Goal: Transaction & Acquisition: Subscribe to service/newsletter

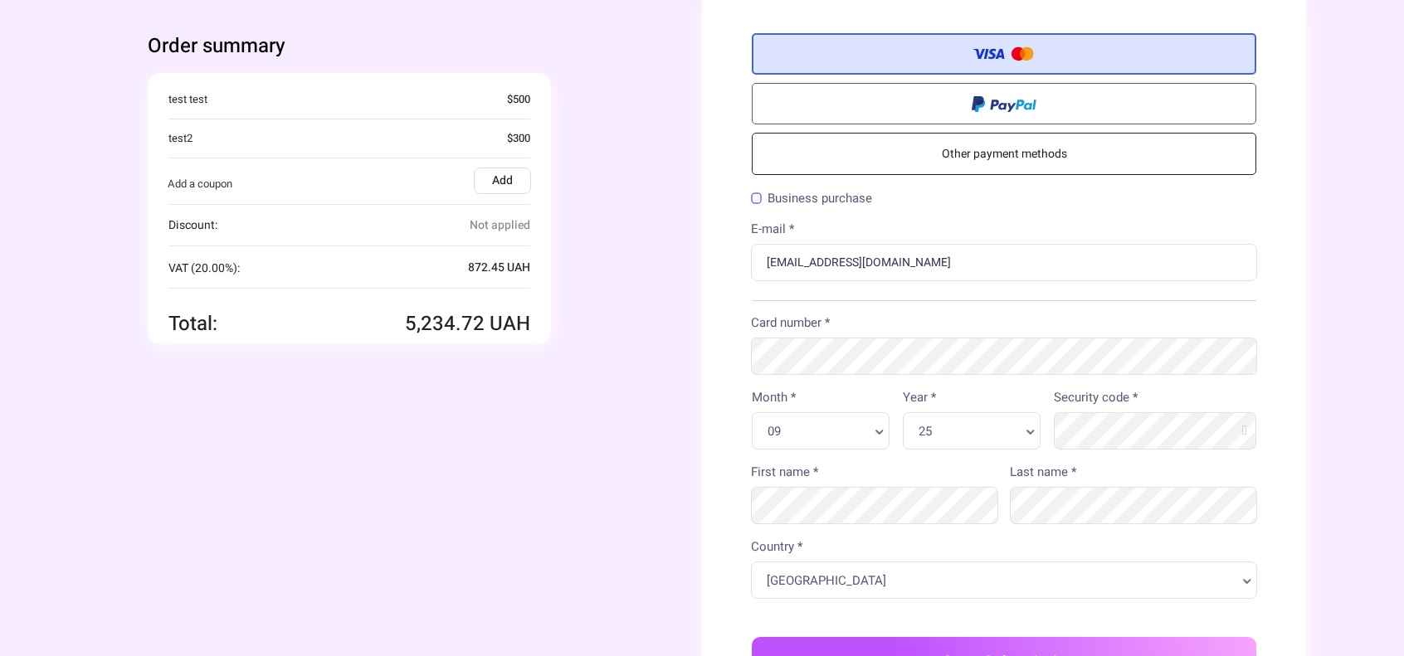
click at [493, 173] on label "Add" at bounding box center [502, 181] width 57 height 27
click at [0, 0] on input "Add" at bounding box center [0, 0] width 0 height 0
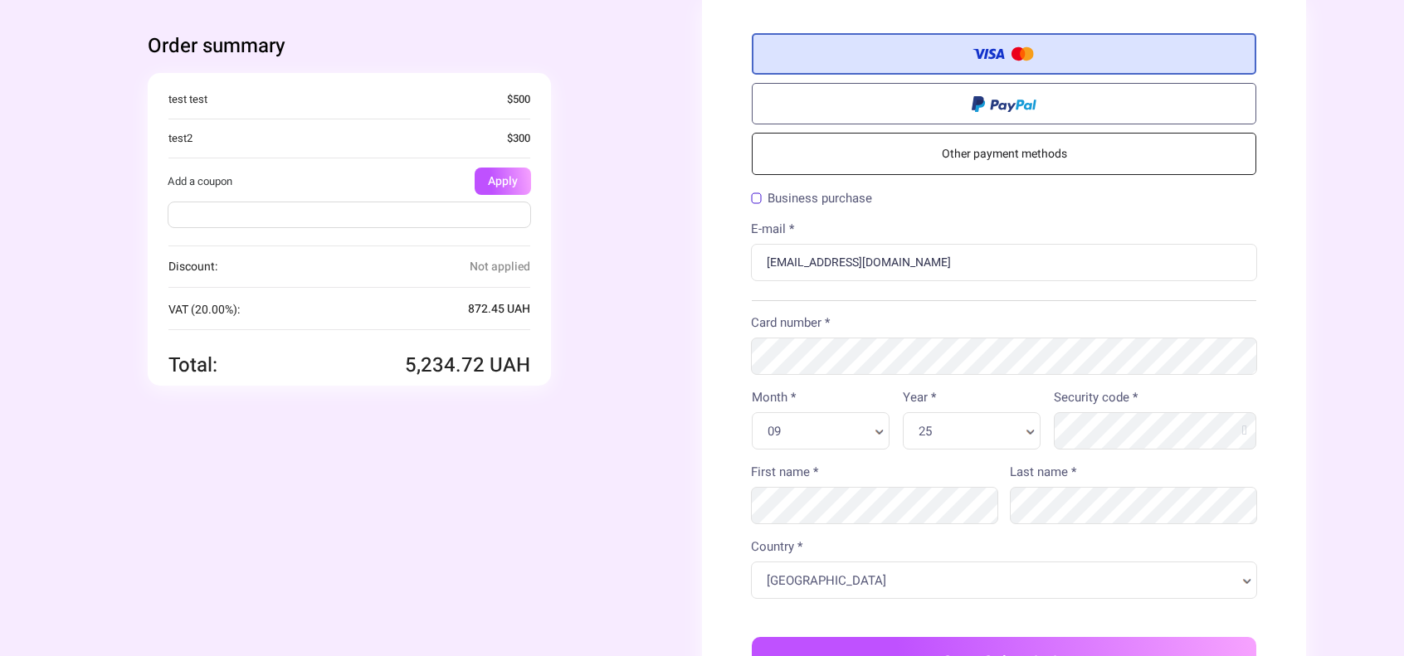
click at [427, 220] on input "text" at bounding box center [350, 215] width 364 height 27
paste input "checktestcoupon"
drag, startPoint x: 183, startPoint y: 202, endPoint x: 249, endPoint y: 207, distance: 66.5
click at [174, 203] on input "checktestcoupon" at bounding box center [350, 215] width 364 height 27
click at [283, 216] on input "checktestcoupon" at bounding box center [350, 215] width 364 height 27
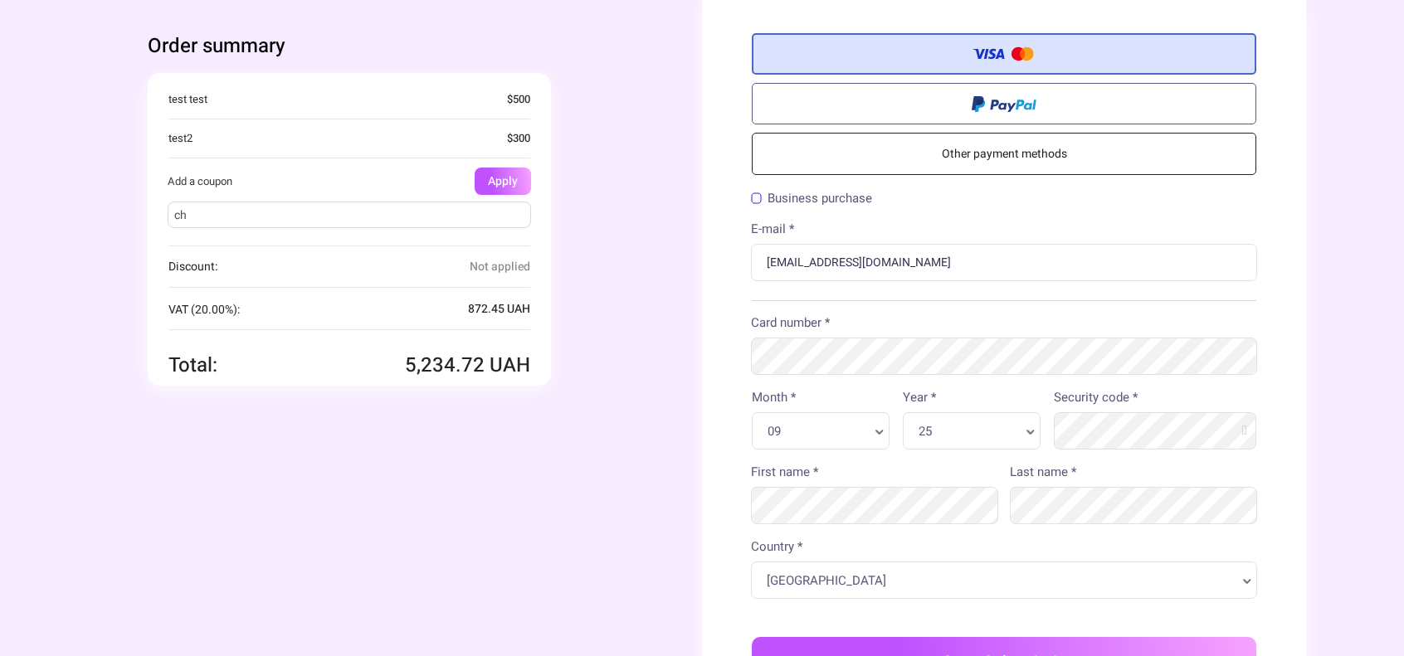
type input "c"
click at [326, 217] on input "text" at bounding box center [350, 215] width 364 height 27
type input "70off"
click at [506, 168] on button "Apply" at bounding box center [503, 181] width 56 height 27
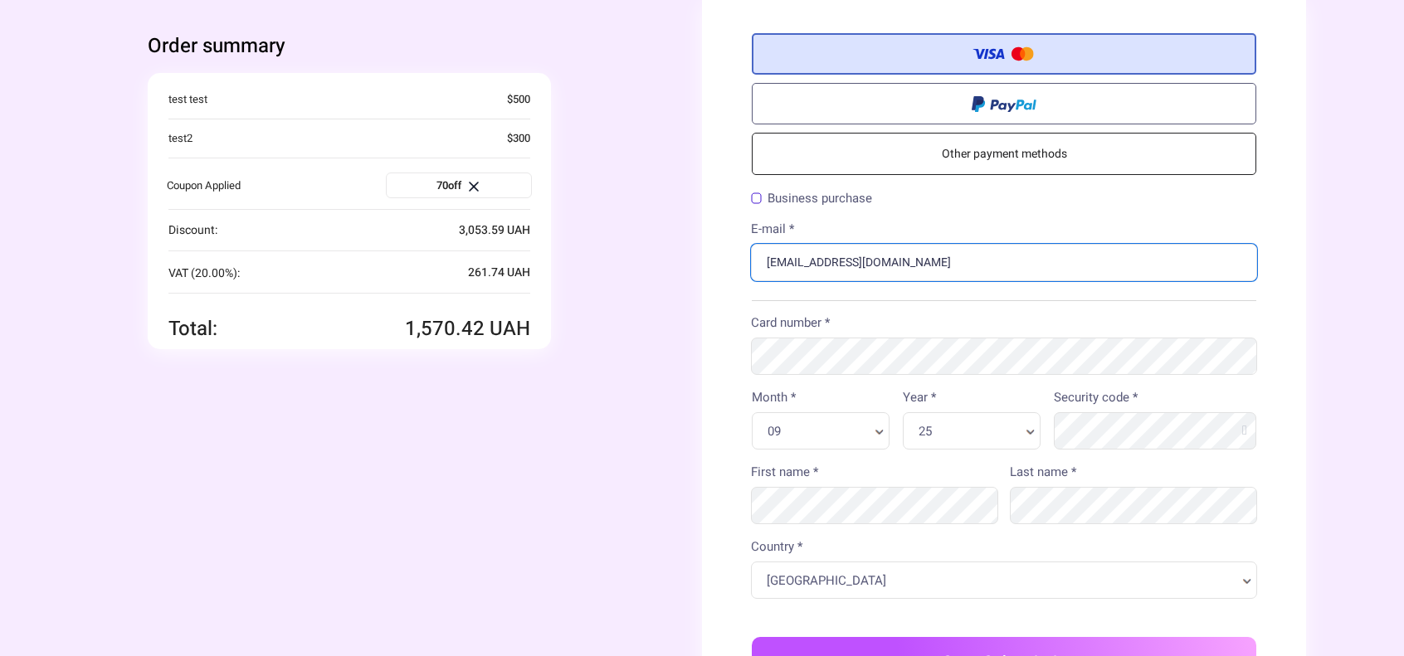
drag, startPoint x: 926, startPoint y: 260, endPoint x: 684, endPoint y: 278, distance: 243.0
click at [684, 278] on div "Order summary You're buying Quantity 1 x" at bounding box center [702, 450] width 1208 height 900
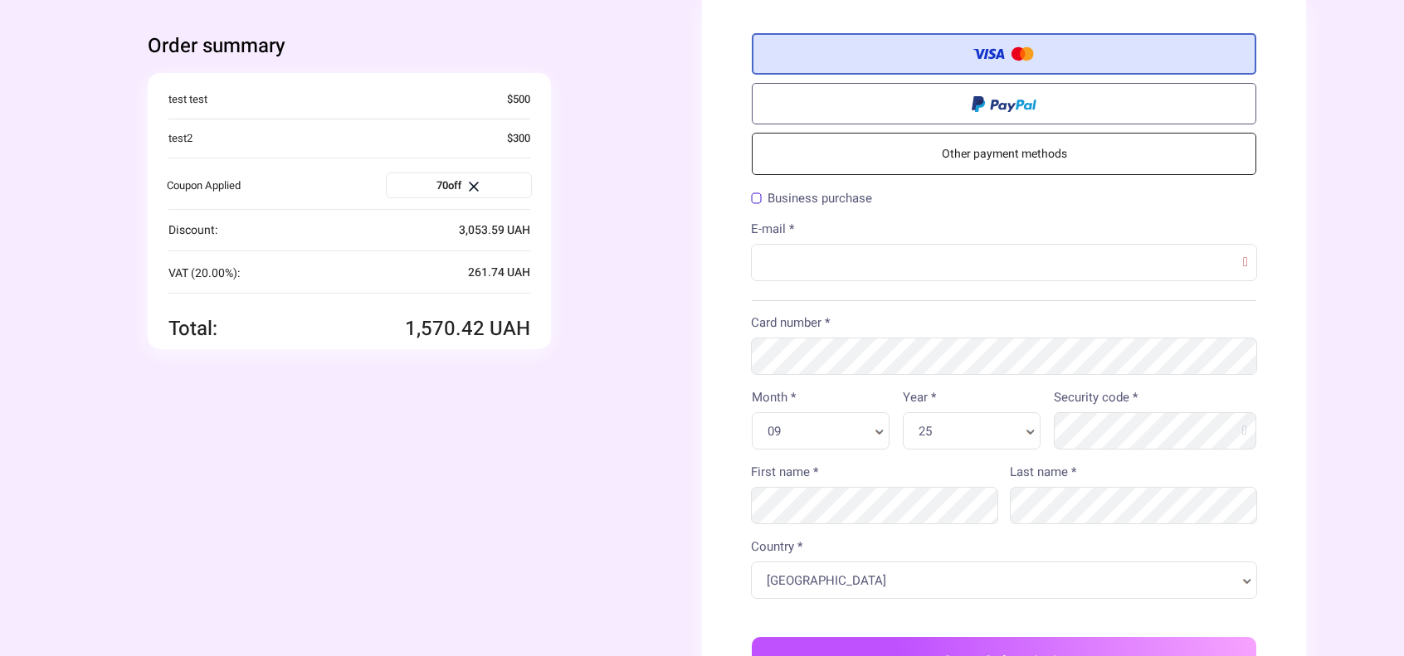
click at [642, 414] on div "Order summary You're buying Quantity 1 x" at bounding box center [400, 442] width 604 height 884
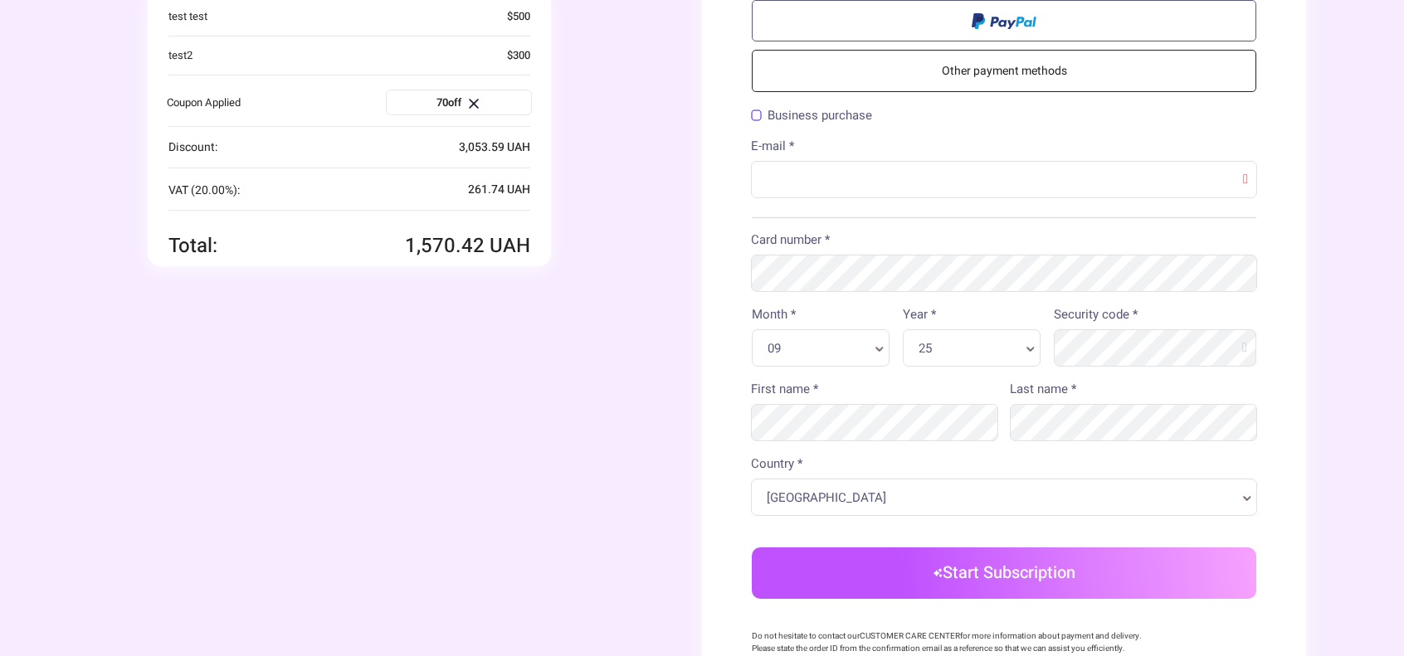
click at [1006, 573] on button "Start Subscription" at bounding box center [1004, 573] width 505 height 51
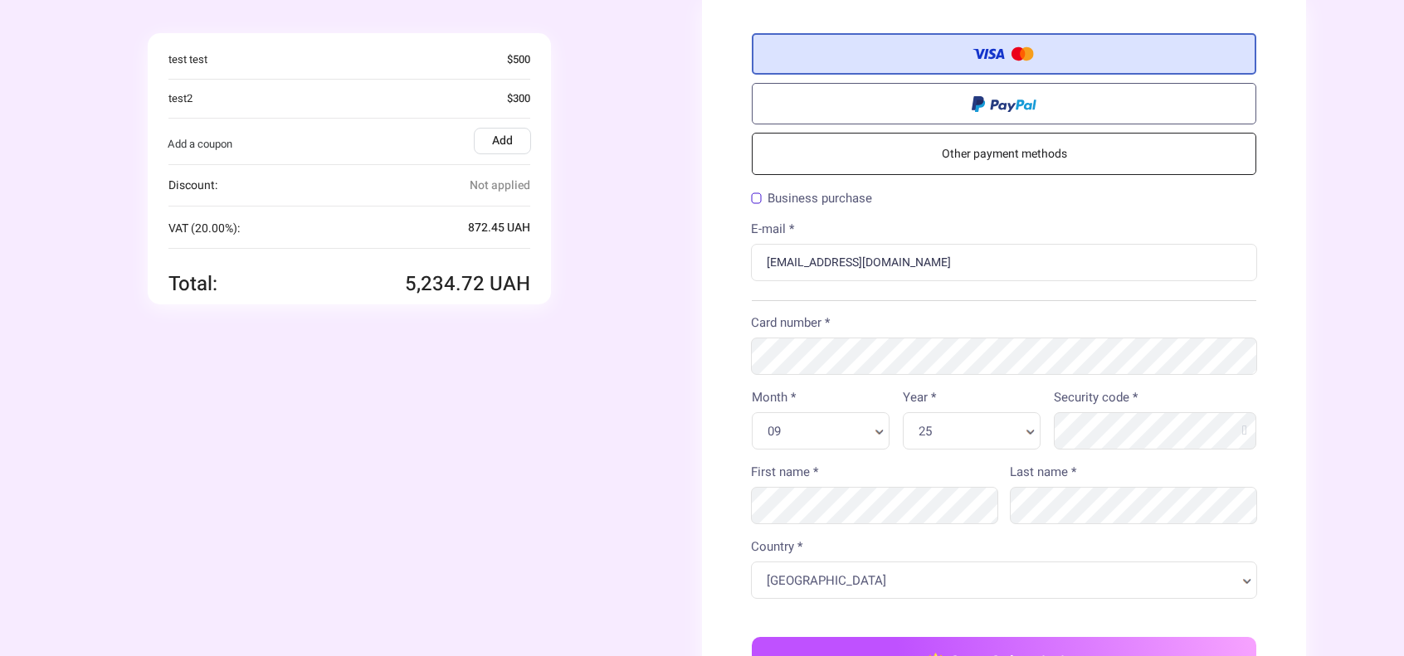
click at [495, 135] on label "Add" at bounding box center [502, 141] width 57 height 27
click at [0, 0] on input "Add" at bounding box center [0, 0] width 0 height 0
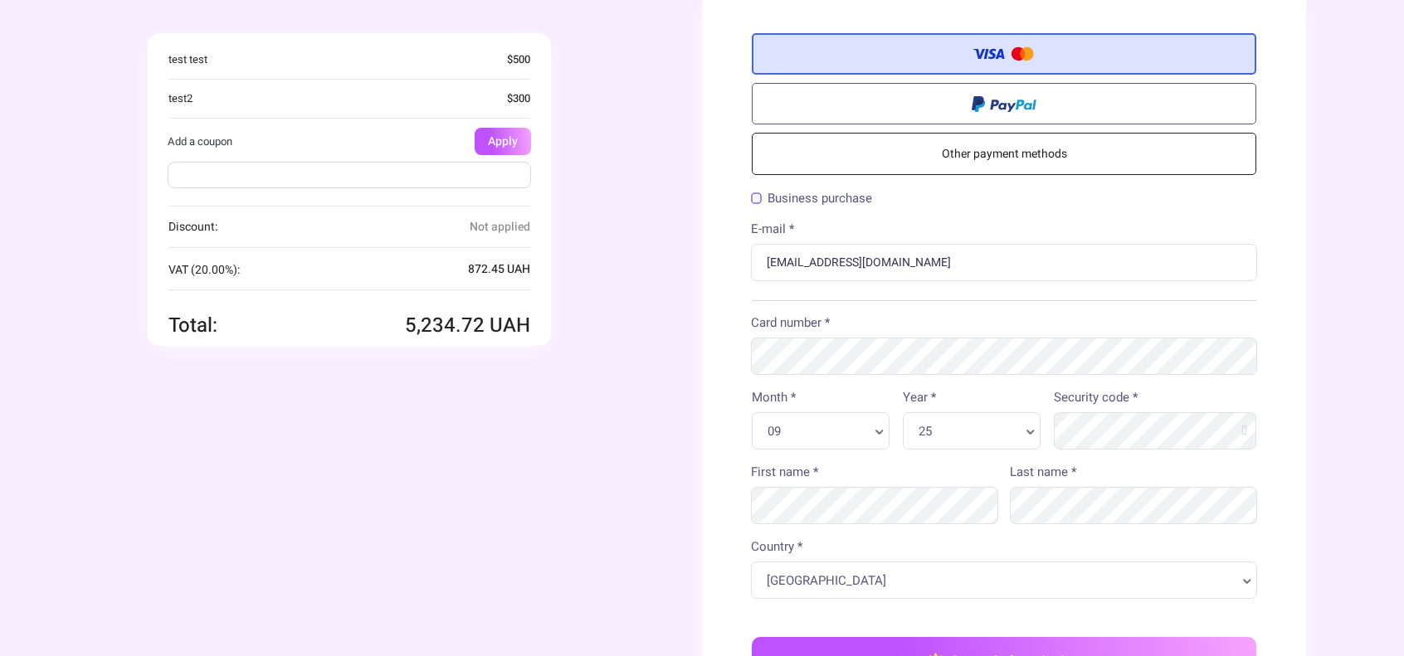
click at [358, 170] on input "text" at bounding box center [350, 175] width 364 height 27
paste input "checktestcoupon"
drag, startPoint x: 290, startPoint y: 172, endPoint x: 168, endPoint y: 178, distance: 122.2
click at [196, 177] on input "checktestcoupon" at bounding box center [350, 175] width 364 height 27
type input "checktestcoupon"
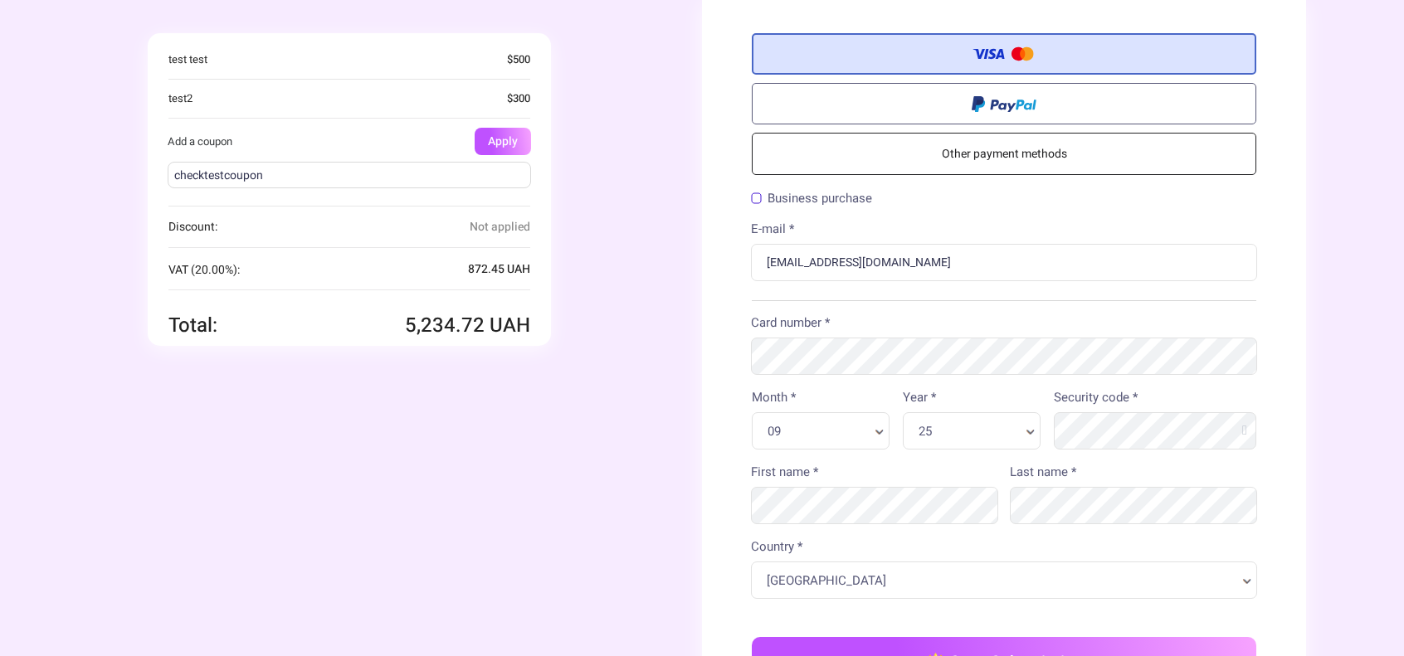
click at [155, 180] on div "checktestcoupon" at bounding box center [349, 178] width 405 height 46
click at [511, 139] on button "Apply" at bounding box center [503, 141] width 56 height 27
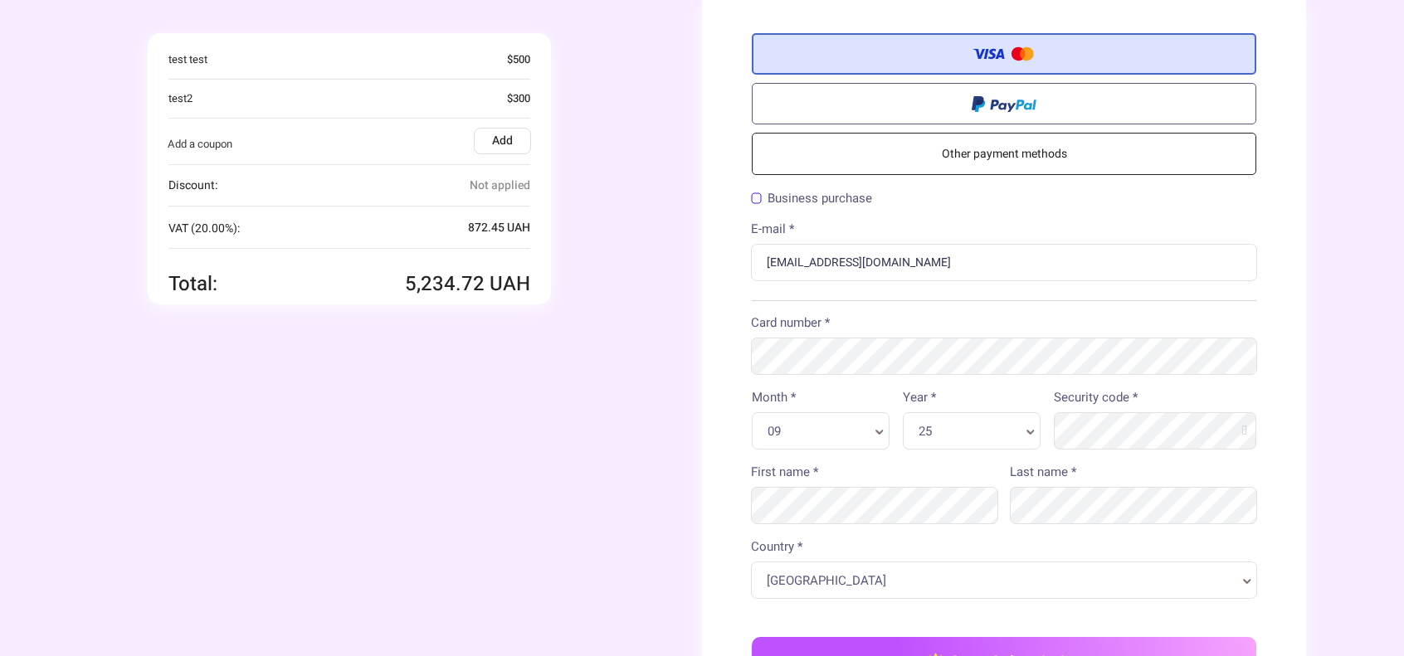
click at [493, 149] on label "Add" at bounding box center [502, 141] width 57 height 27
click at [0, 0] on input "Add" at bounding box center [0, 0] width 0 height 0
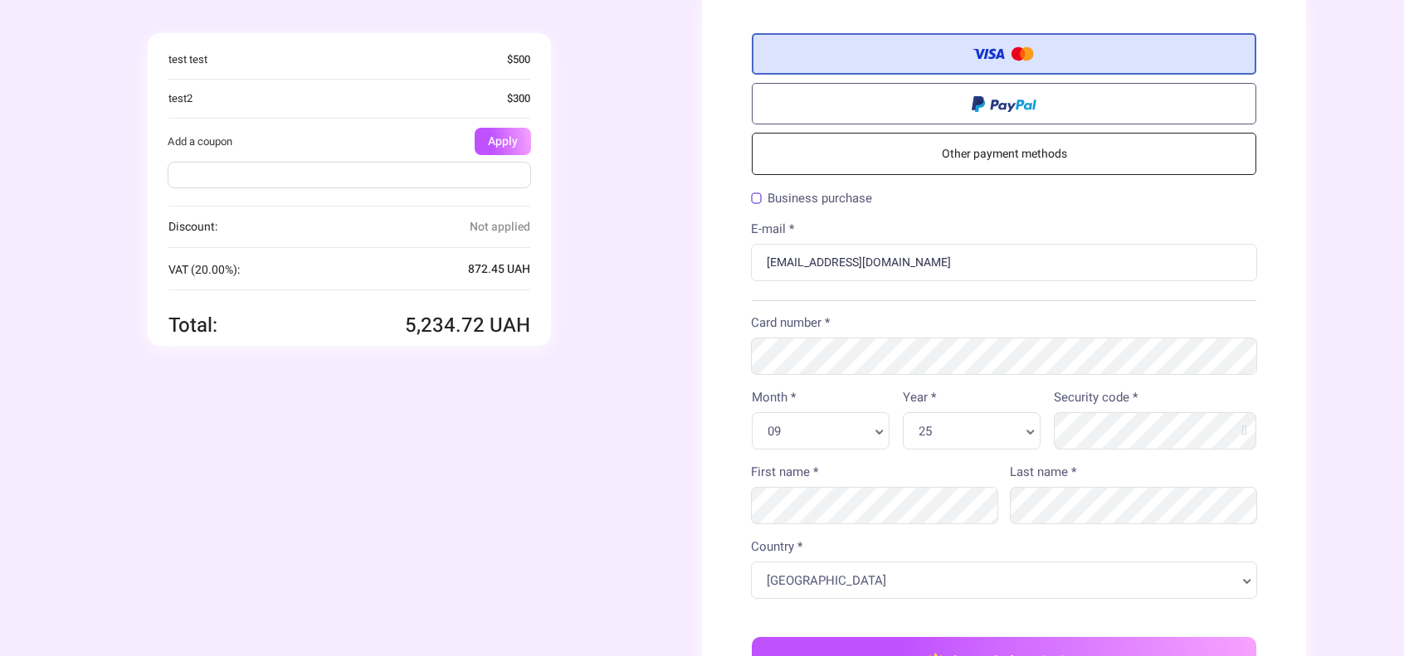
click at [385, 175] on input "text" at bounding box center [350, 175] width 364 height 27
type input "70off"
click at [506, 129] on button "Apply" at bounding box center [503, 141] width 56 height 27
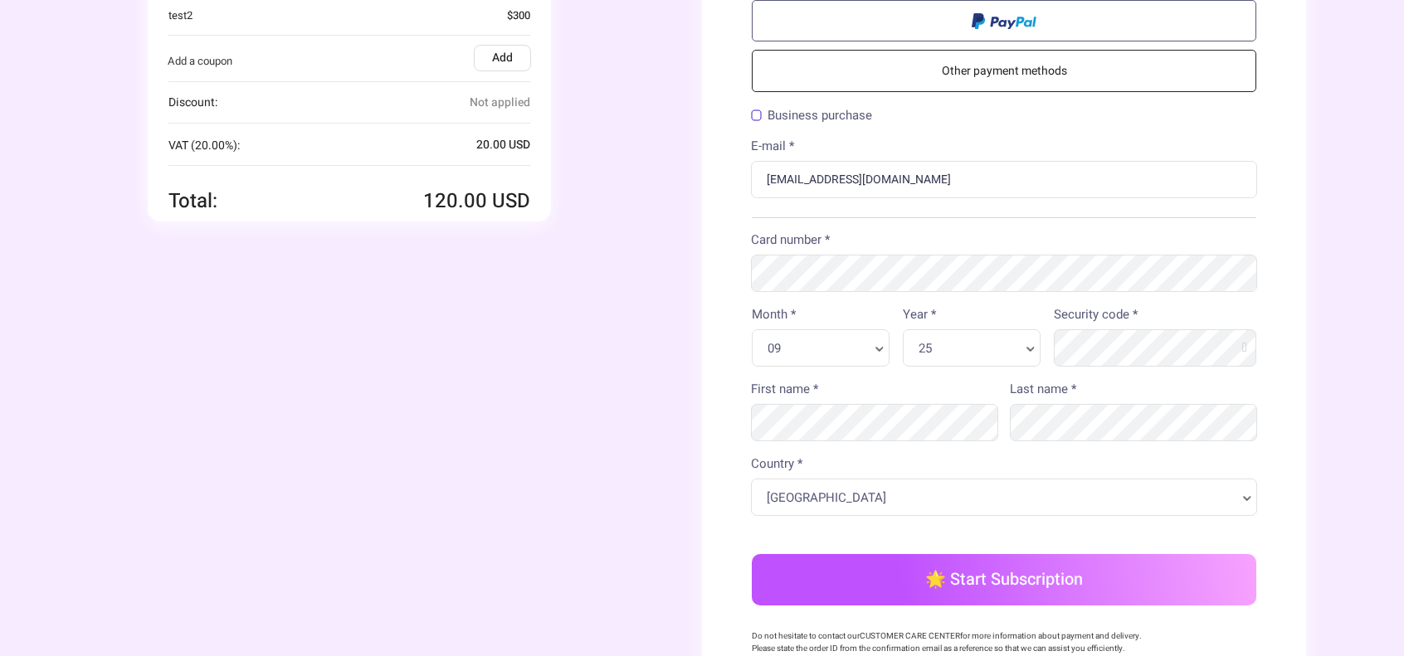
scroll to position [166, 0]
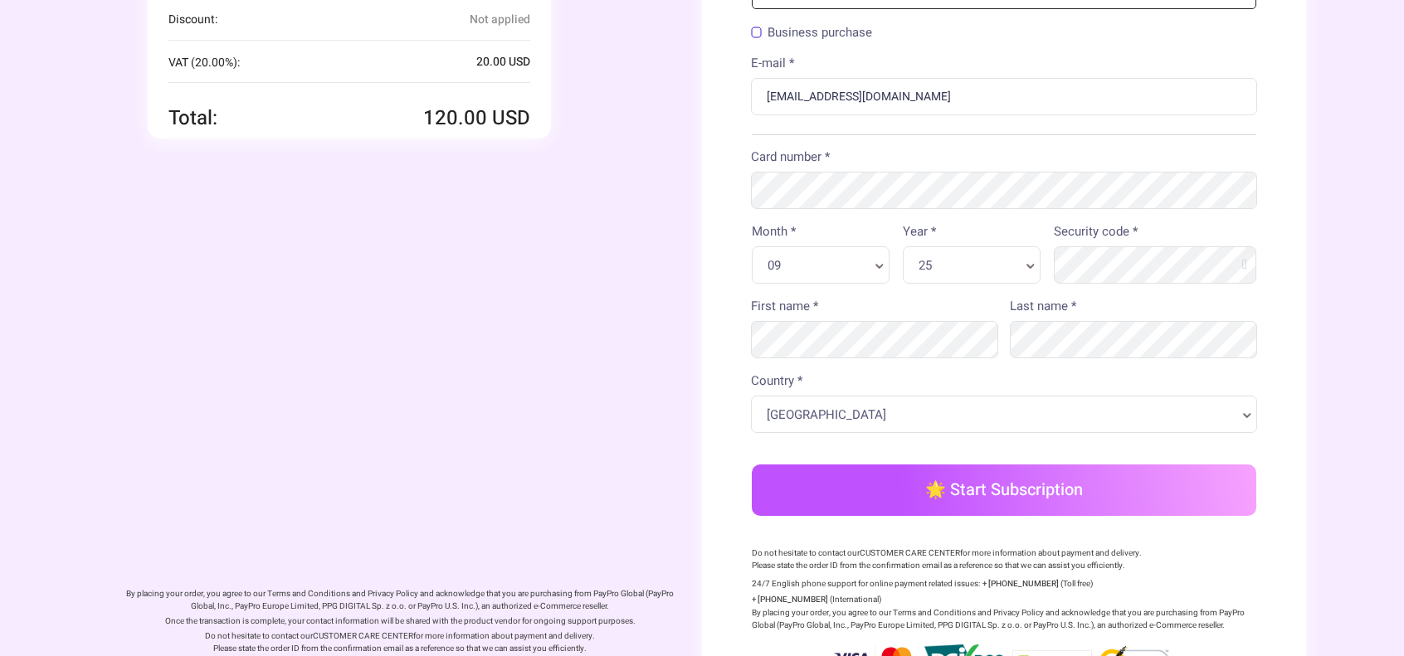
click at [1101, 495] on button "🌟 Start Subscription" at bounding box center [1004, 490] width 505 height 51
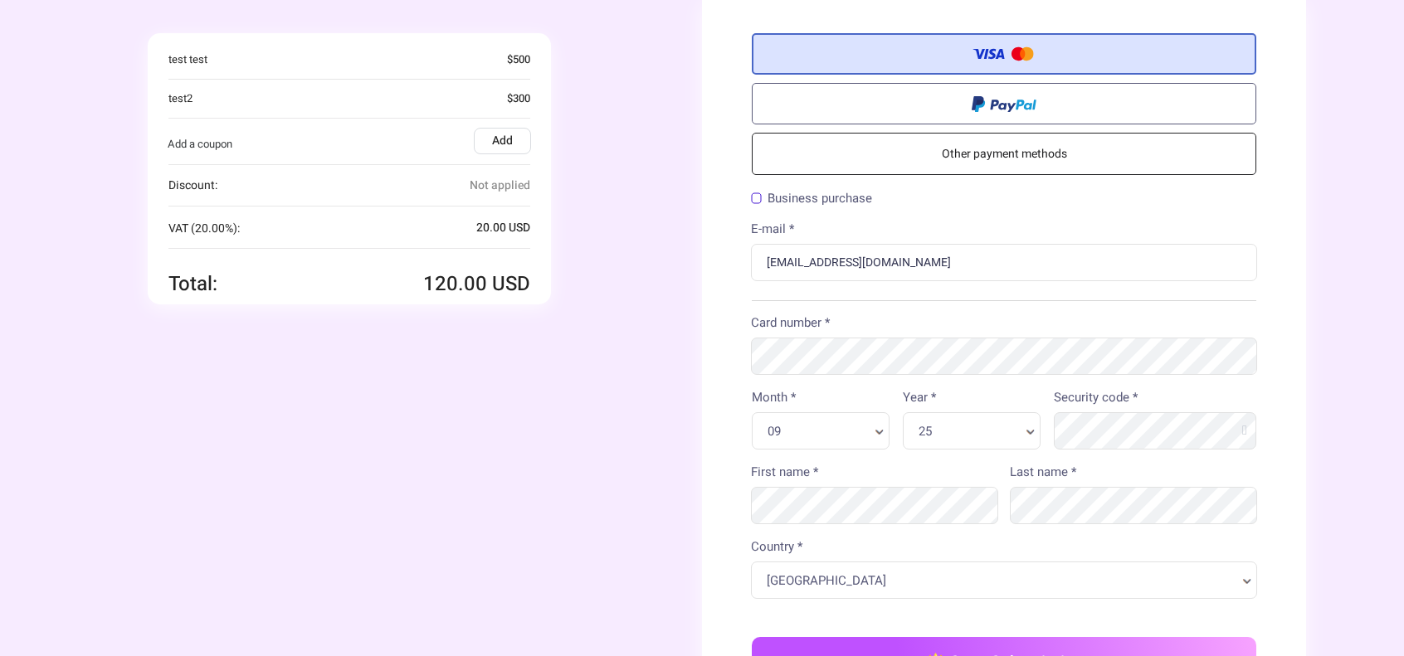
scroll to position [243, 0]
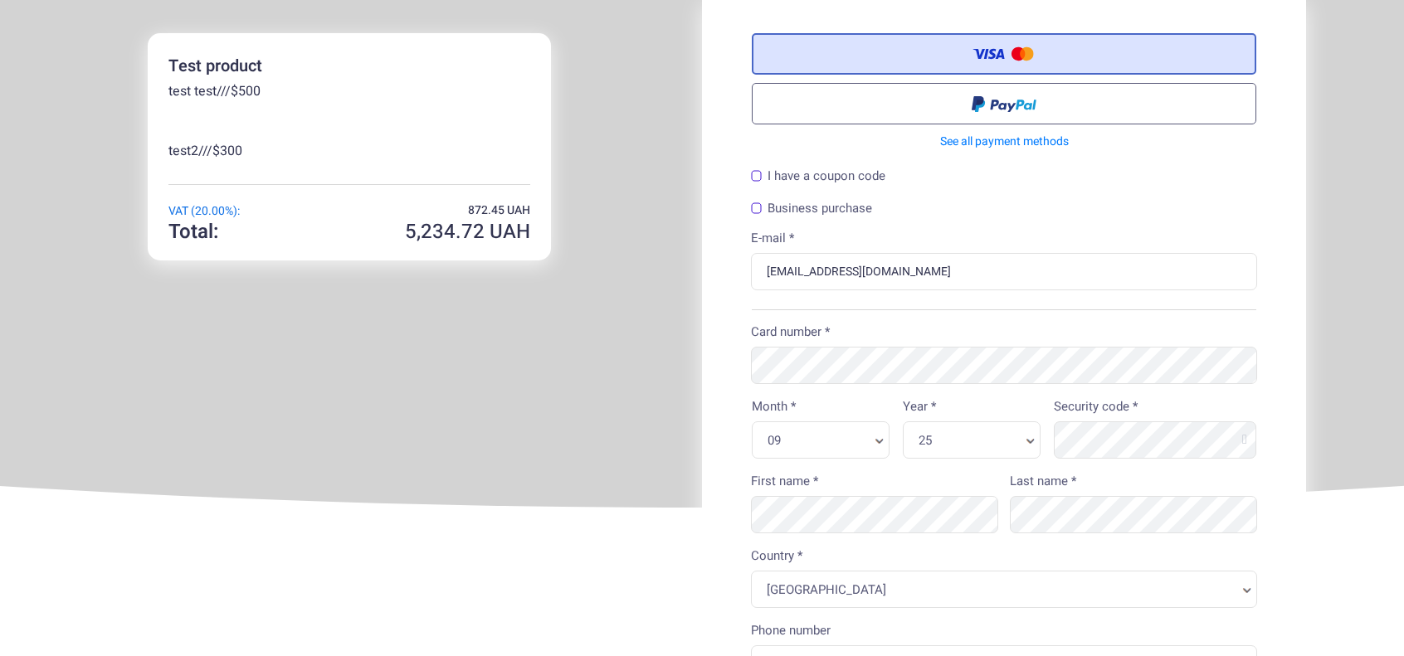
scroll to position [233, 0]
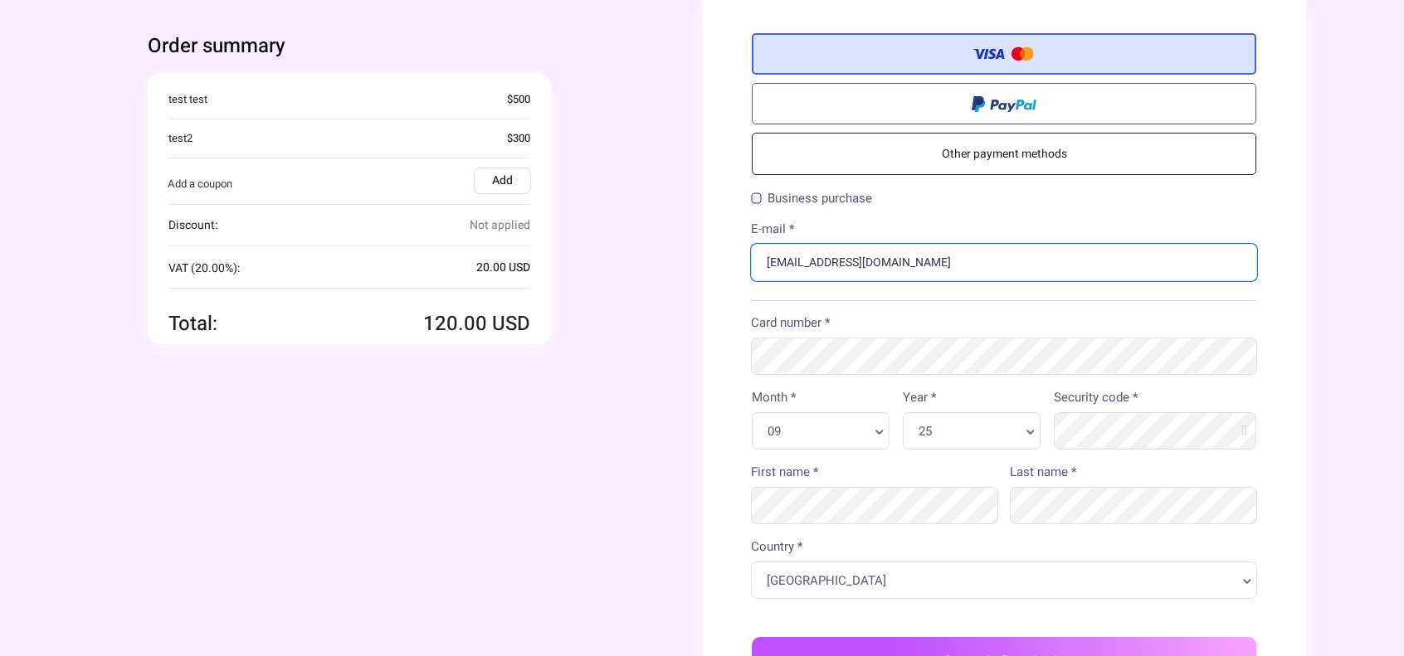
drag, startPoint x: 910, startPoint y: 263, endPoint x: 686, endPoint y: 274, distance: 223.5
click at [703, 275] on div "Credit/Debit Card Other payment methods Billing Information Business purchase" at bounding box center [1004, 450] width 604 height 900
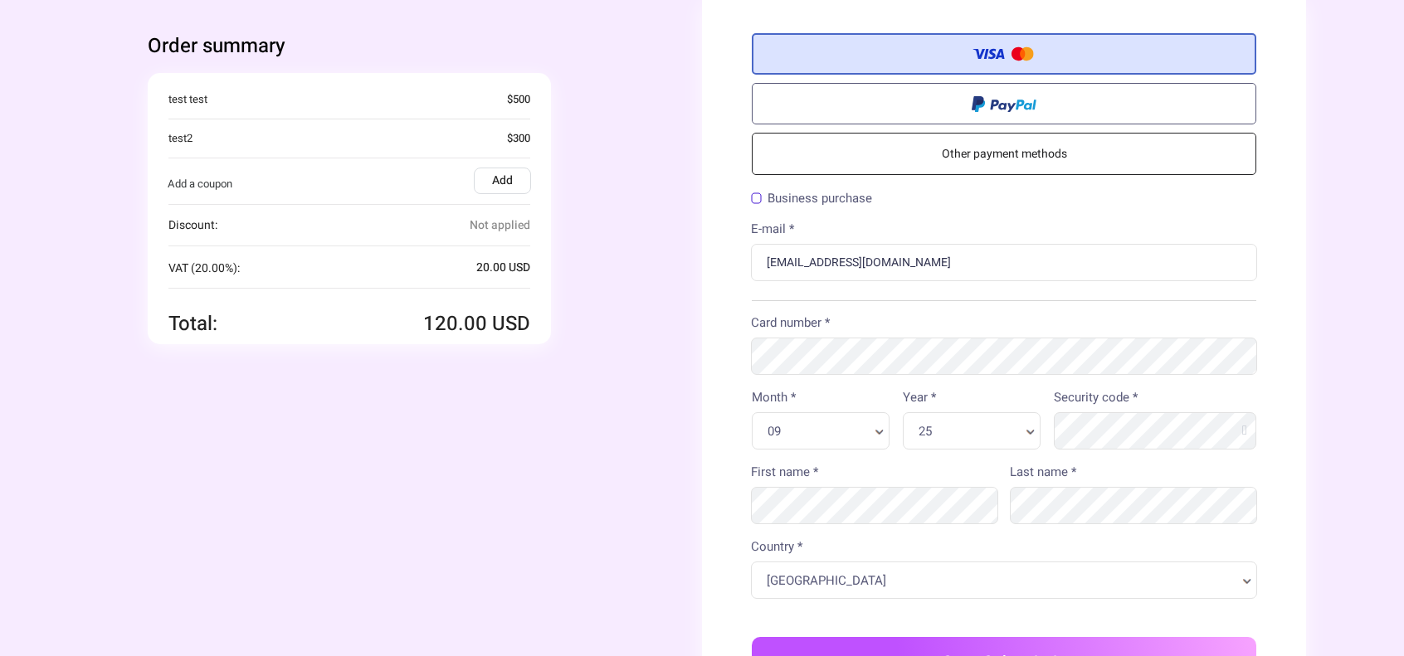
click at [686, 273] on div "Order summary You're buying Quantity 1 x Test product 100 .00 USD" at bounding box center [400, 189] width 604 height 378
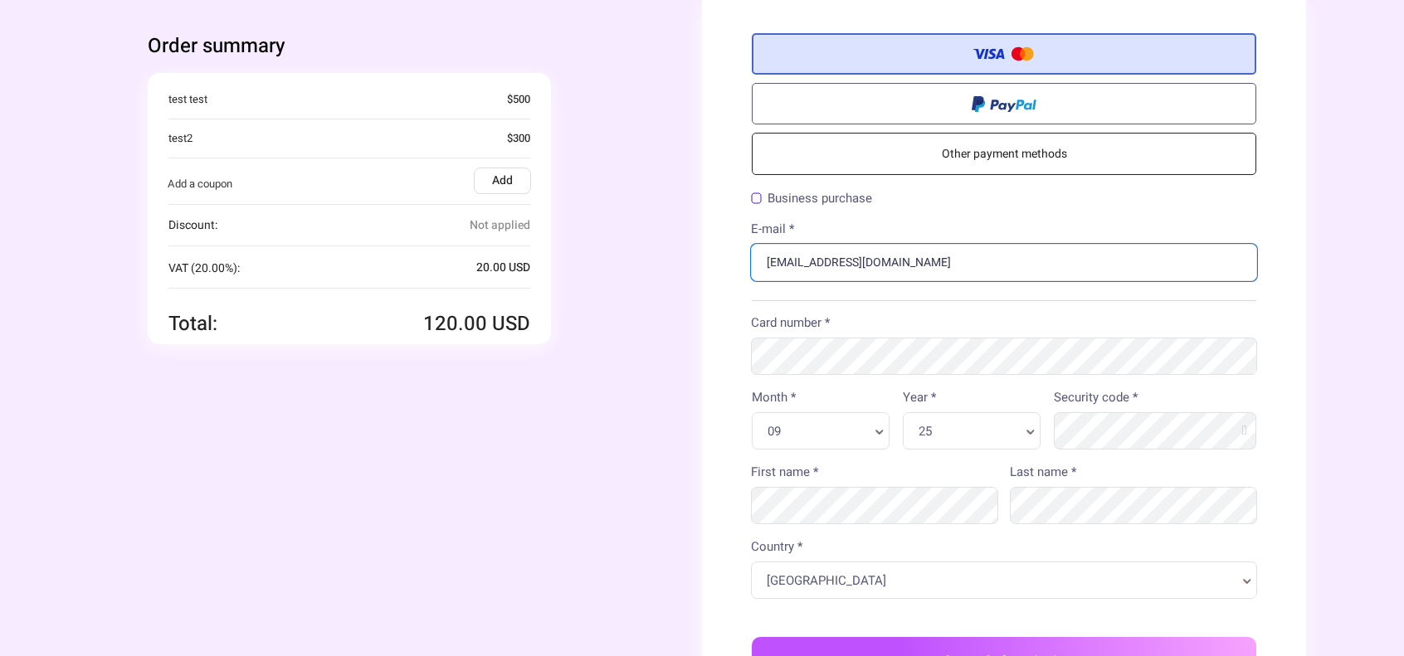
click at [922, 258] on input "[EMAIL_ADDRESS][DOMAIN_NAME]" at bounding box center [1004, 262] width 506 height 37
drag, startPoint x: 903, startPoint y: 256, endPoint x: 744, endPoint y: 270, distance: 159.9
click at [744, 270] on div "Credit/Debit Card Other payment methods Billing Information Business purchase" at bounding box center [1004, 450] width 604 height 900
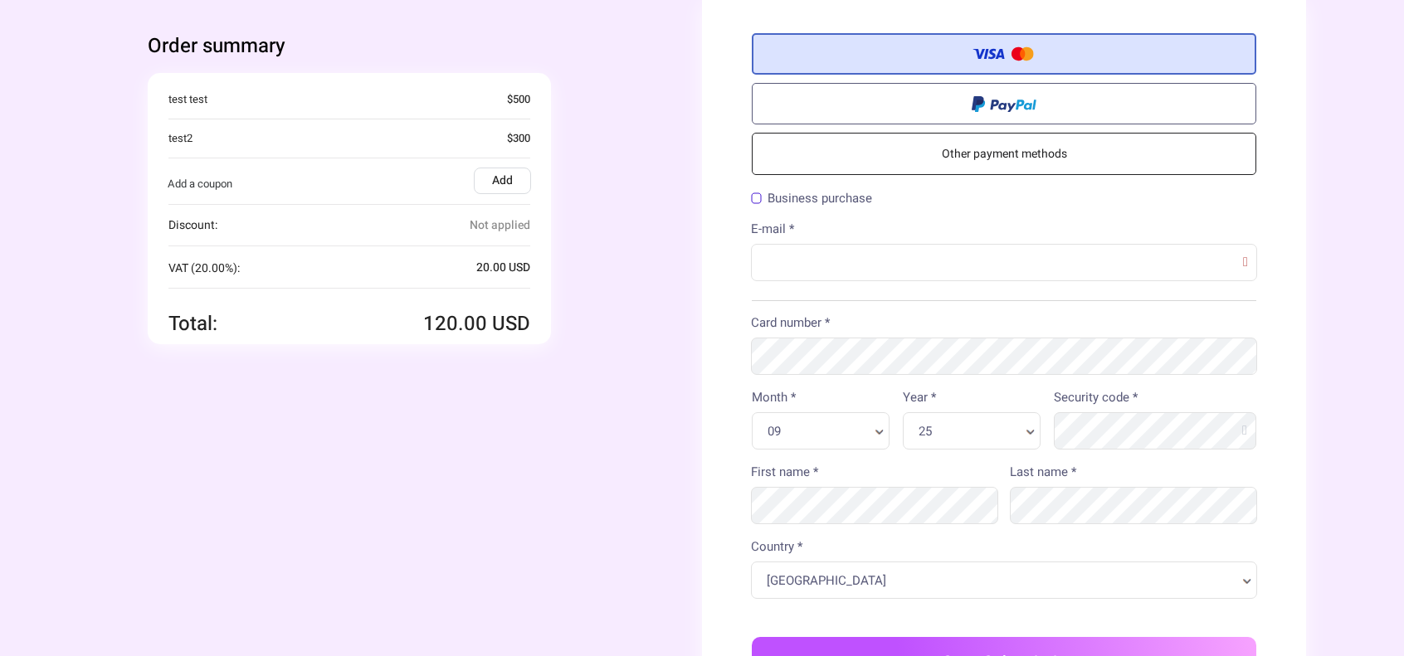
click at [655, 361] on div "Order summary You're buying Quantity 1 x Test product 100 .00 USD" at bounding box center [400, 189] width 604 height 378
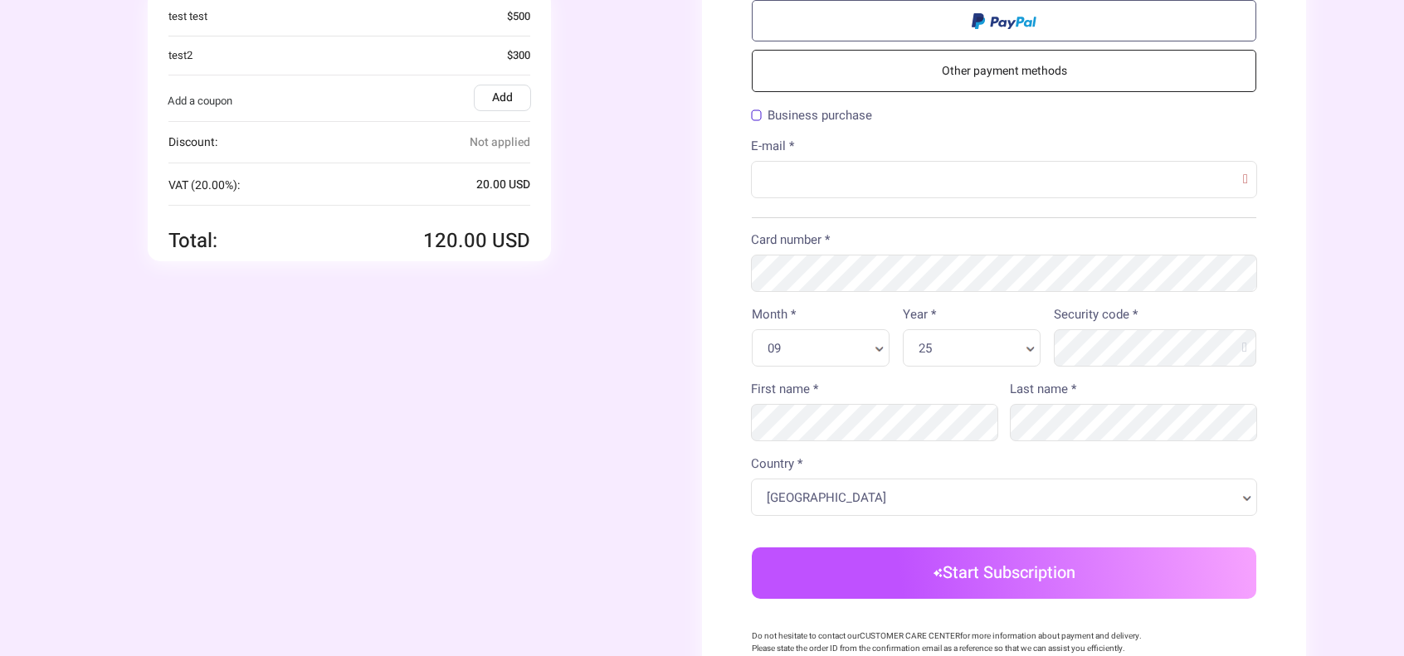
click at [974, 582] on button "Start Subscription" at bounding box center [1004, 573] width 505 height 51
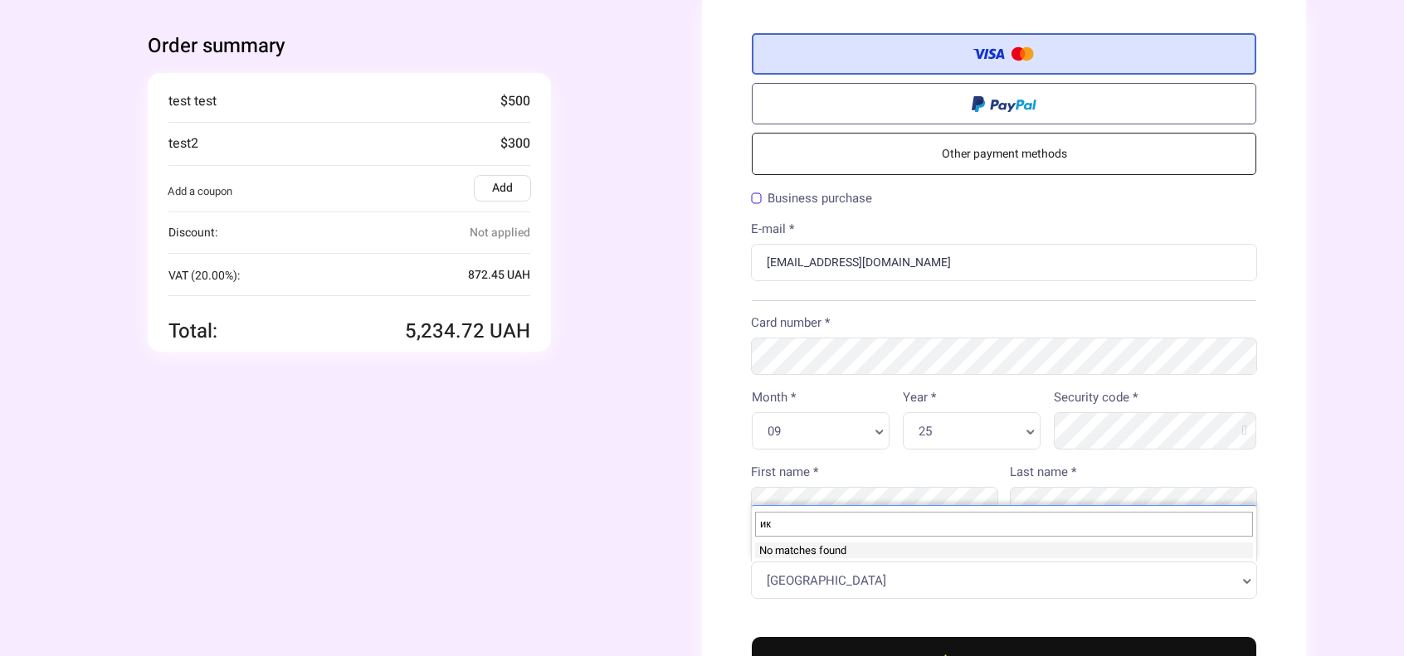
type input "и"
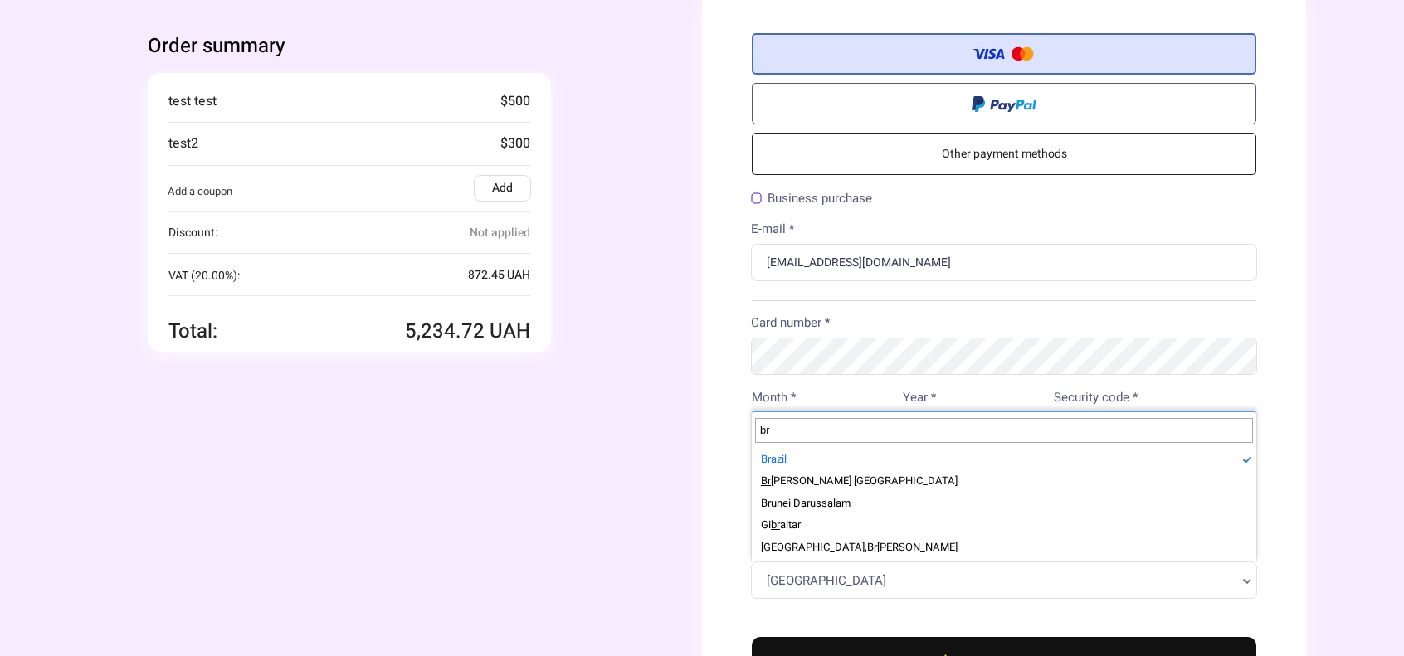
type input "br"
select select "BR"
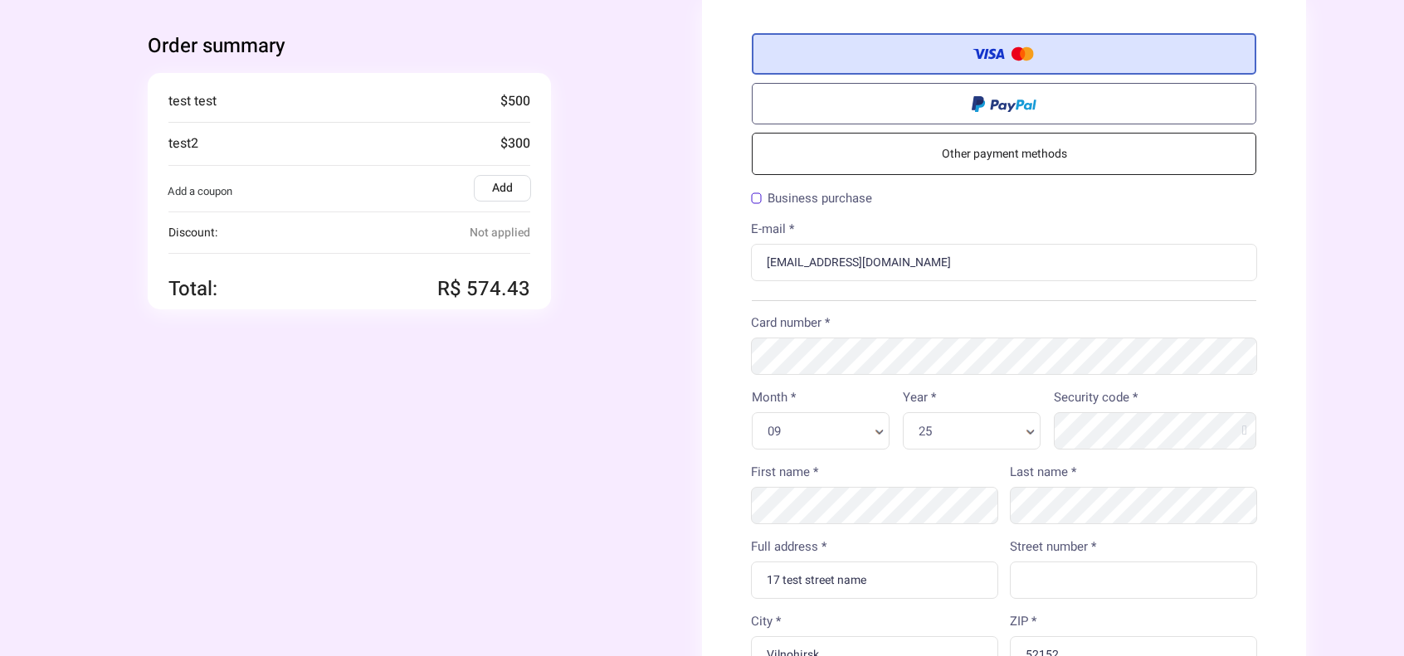
click at [496, 182] on label "Add" at bounding box center [502, 188] width 57 height 27
click at [0, 0] on input "Add" at bounding box center [0, 0] width 0 height 0
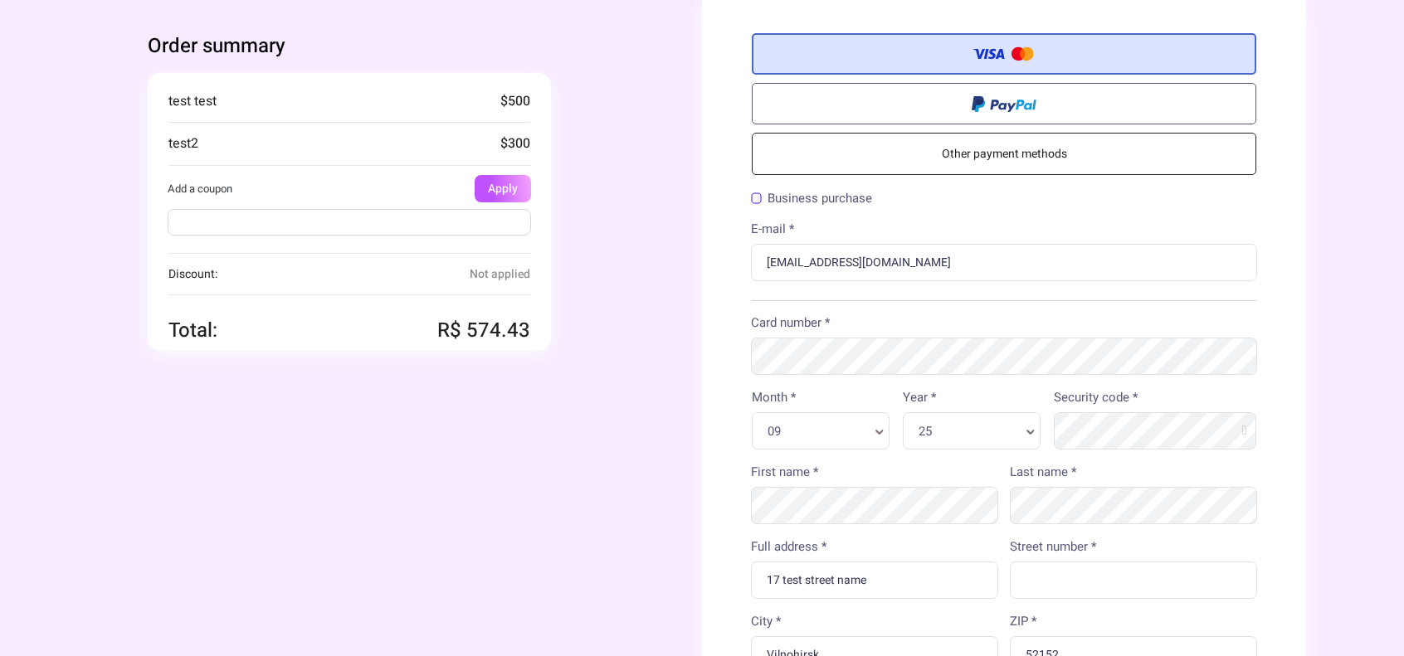
click at [262, 218] on input "text" at bounding box center [350, 222] width 364 height 27
type input "70off"
click at [498, 193] on button "Apply" at bounding box center [503, 188] width 56 height 27
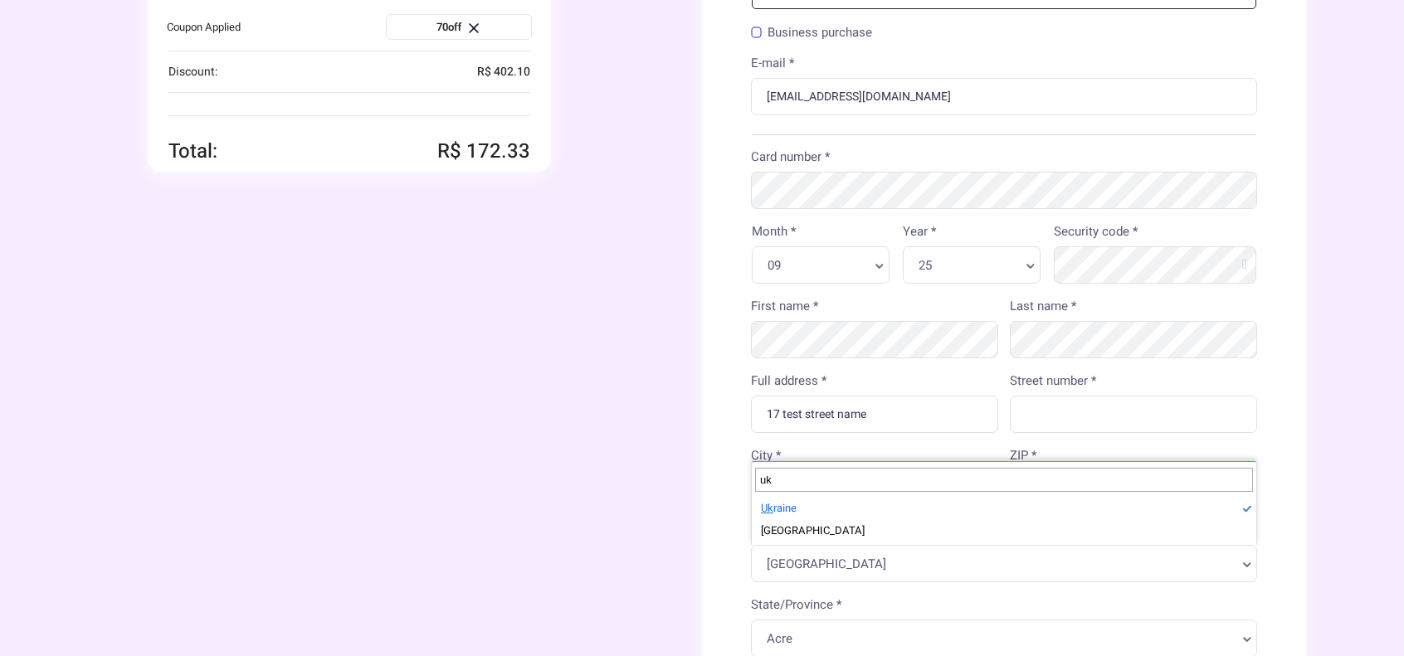
type input "uk"
select select "UA"
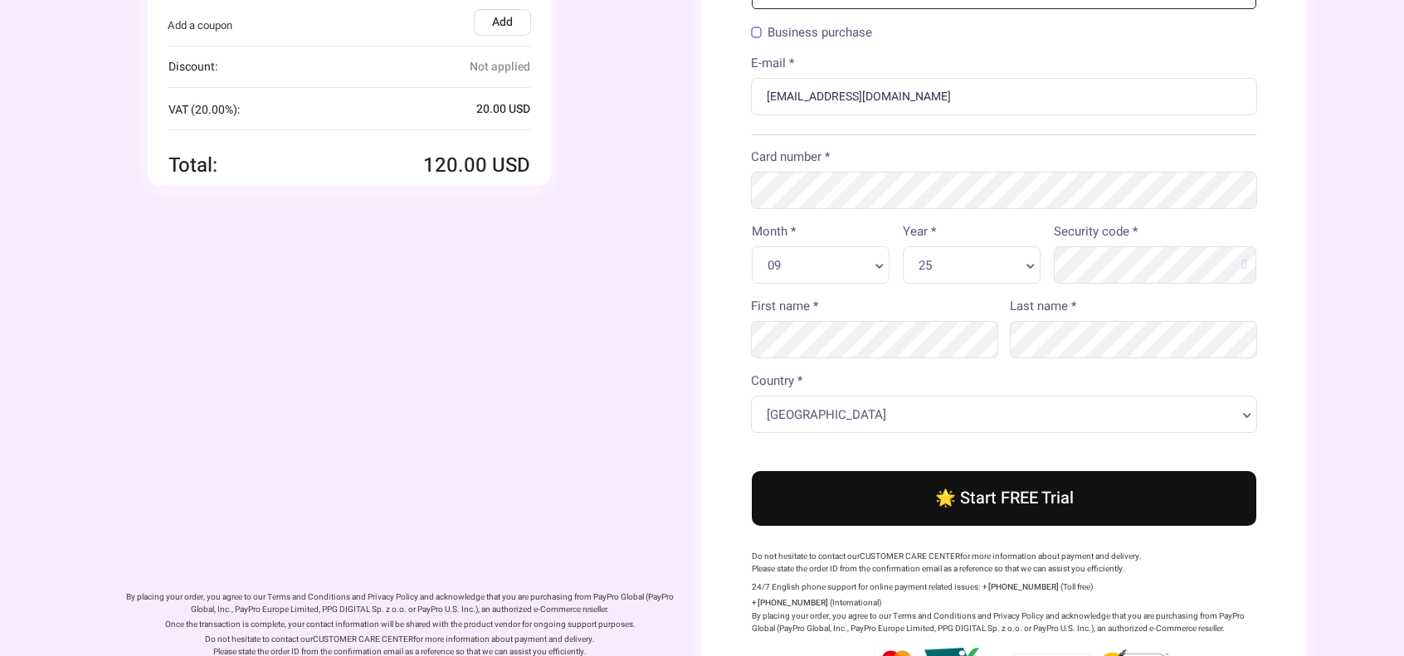
scroll to position [246, 0]
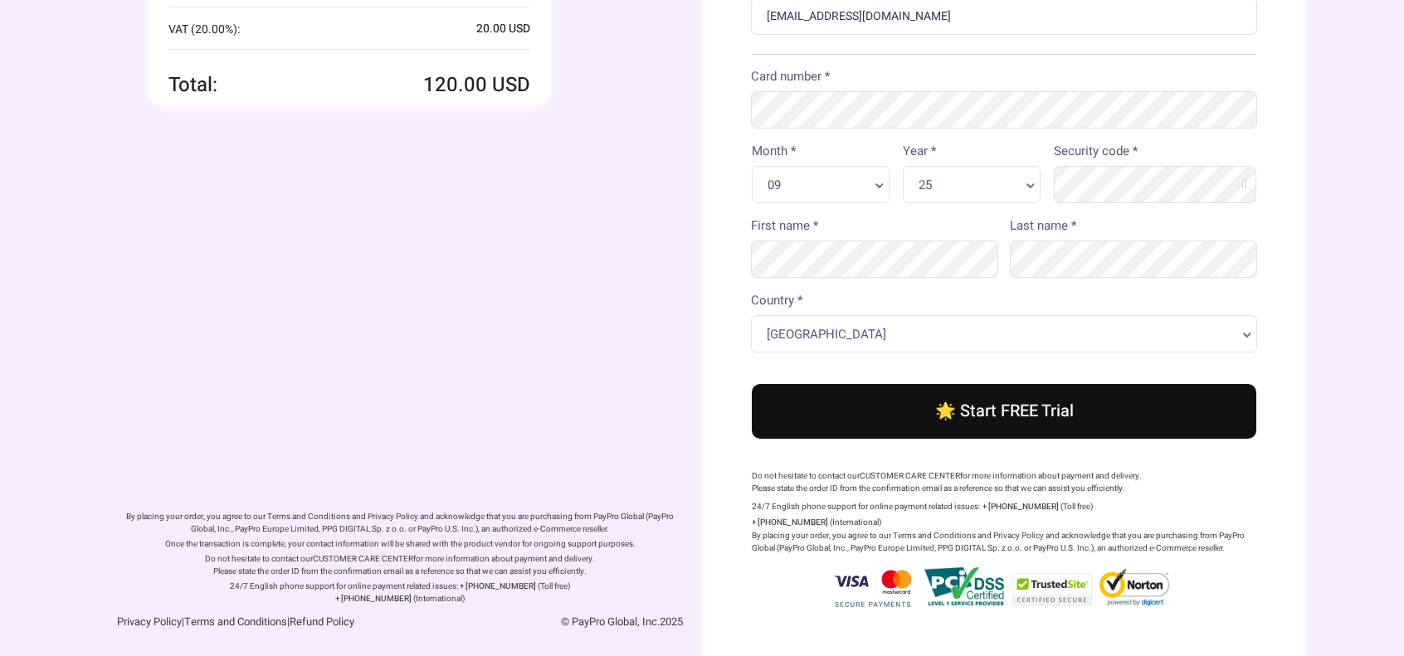
click at [1038, 412] on button "🌟 Start FREE Trial" at bounding box center [1004, 411] width 505 height 55
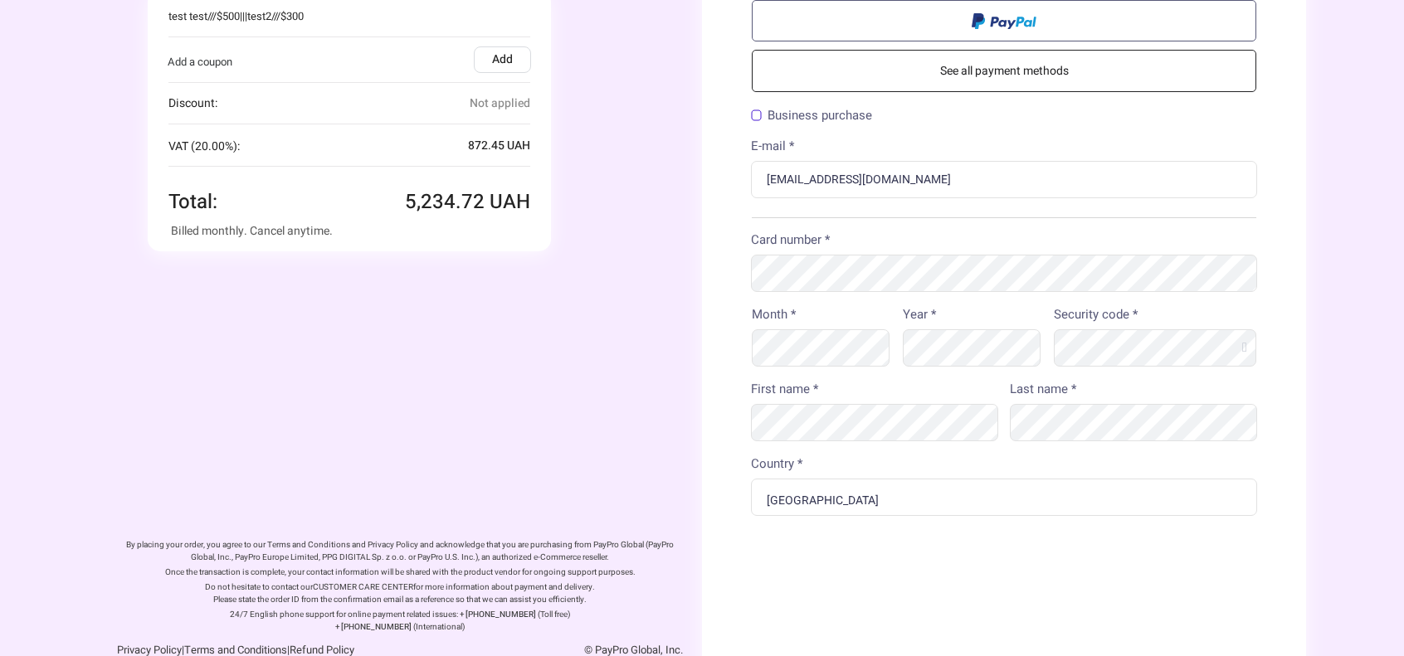
scroll to position [83, 0]
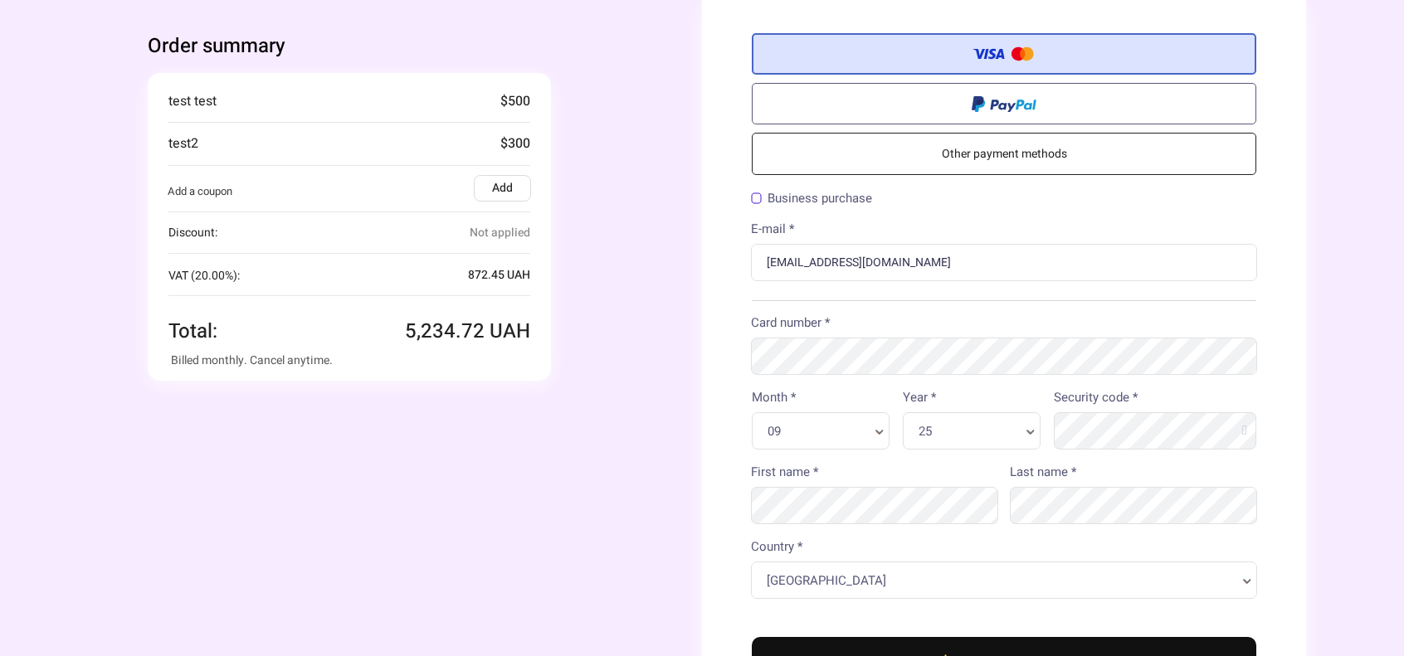
click at [1313, 321] on form "Order summary" at bounding box center [702, 452] width 1404 height 904
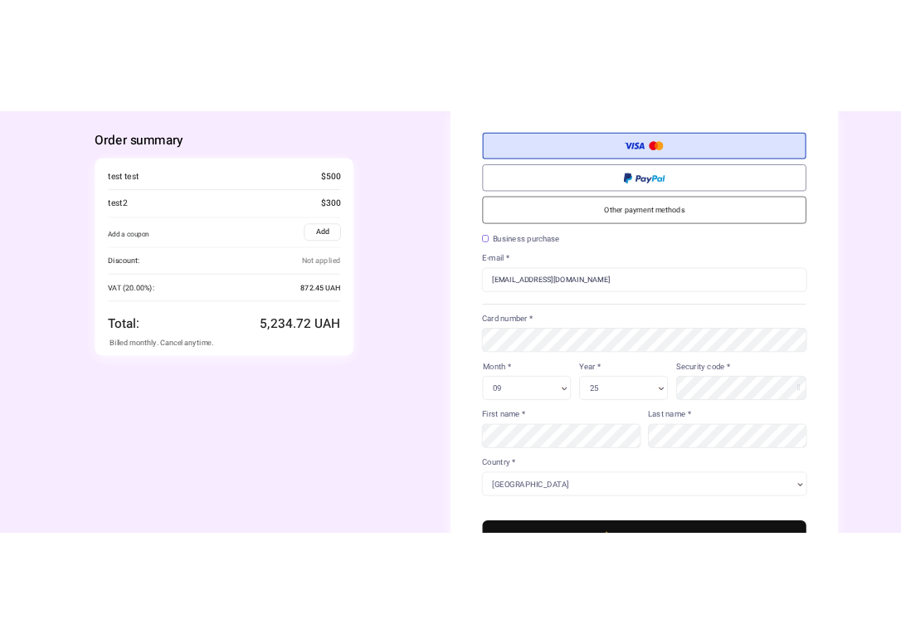
scroll to position [246, 0]
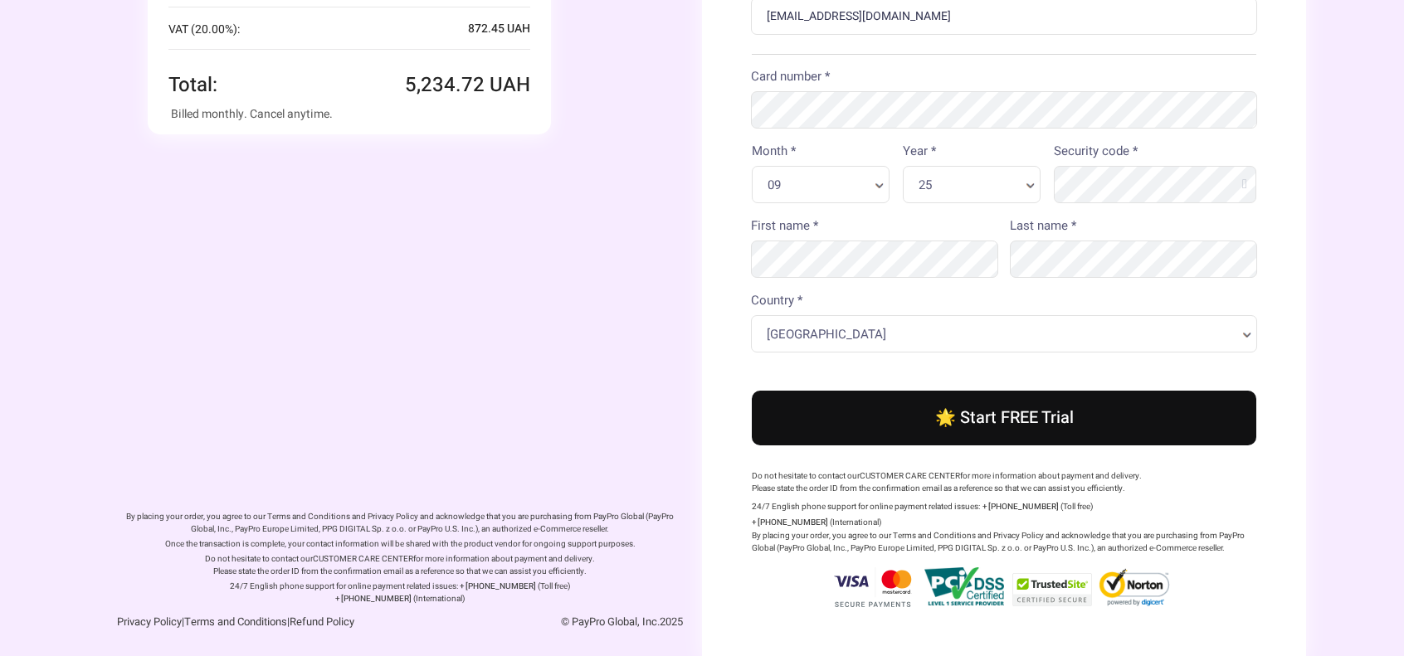
click at [269, 115] on div "Billed monthly. Cancel anytime." at bounding box center [349, 113] width 357 height 17
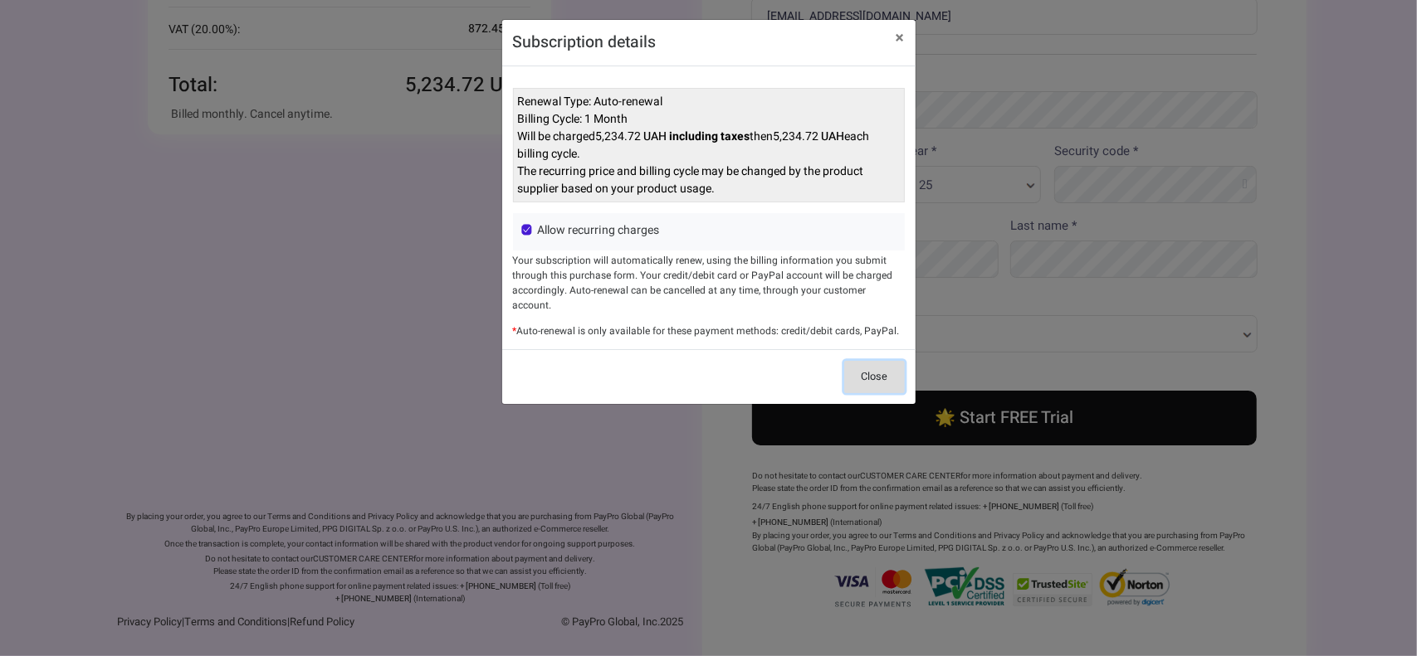
click at [858, 361] on button "Close" at bounding box center [874, 377] width 61 height 32
